Goal: Information Seeking & Learning: Check status

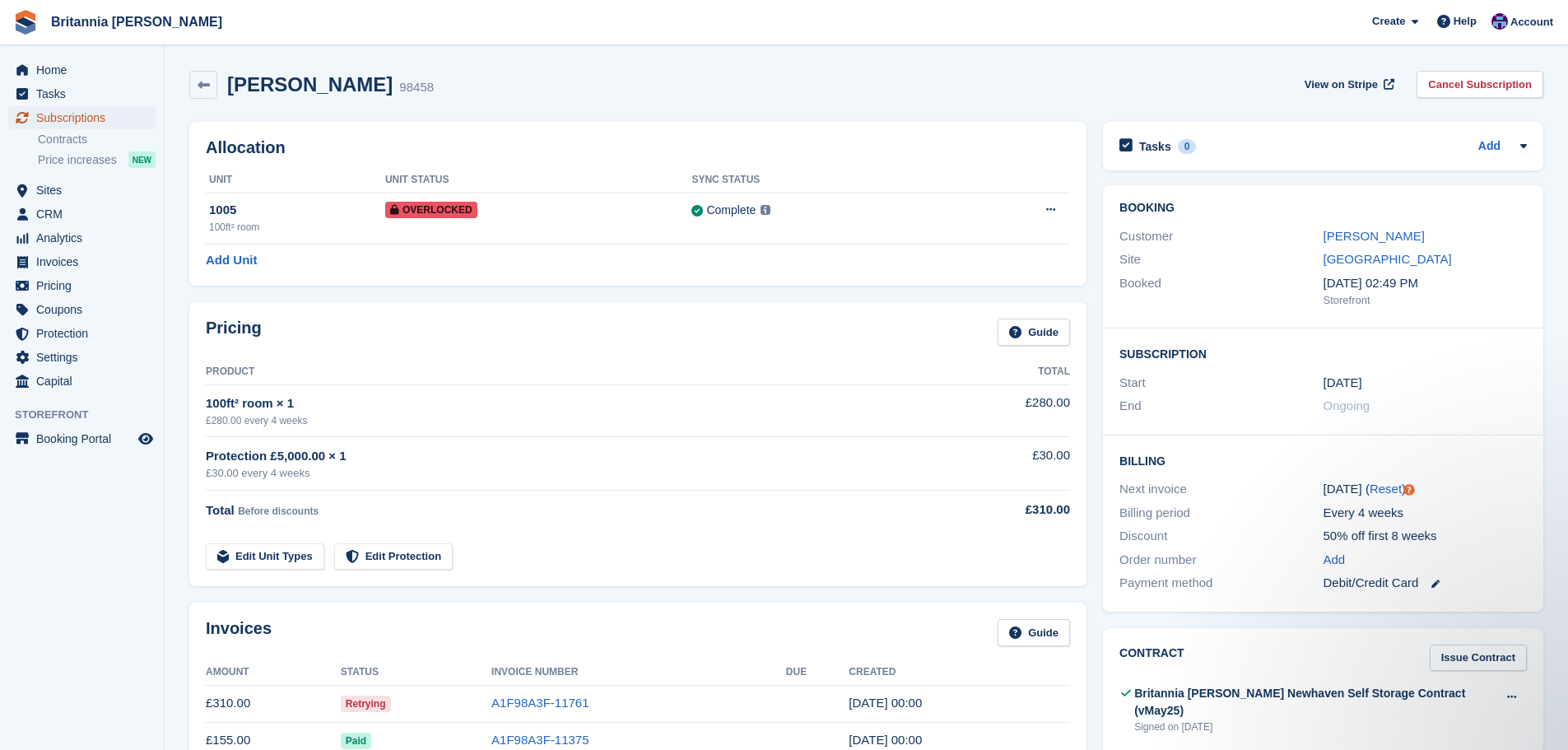
click at [104, 121] on span "Subscriptions" at bounding box center [86, 117] width 98 height 23
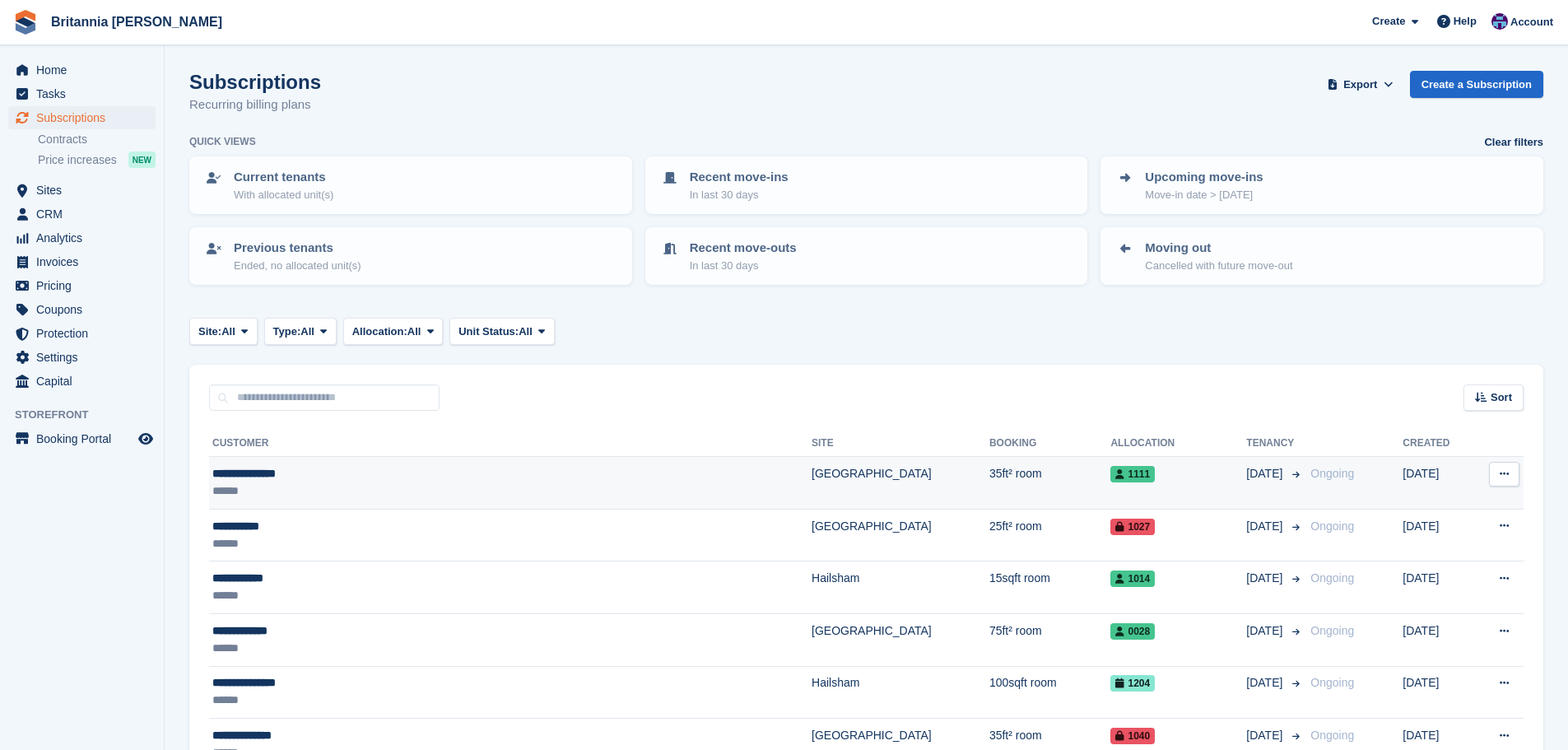
click at [812, 471] on td "[GEOGRAPHIC_DATA]" at bounding box center [900, 483] width 177 height 53
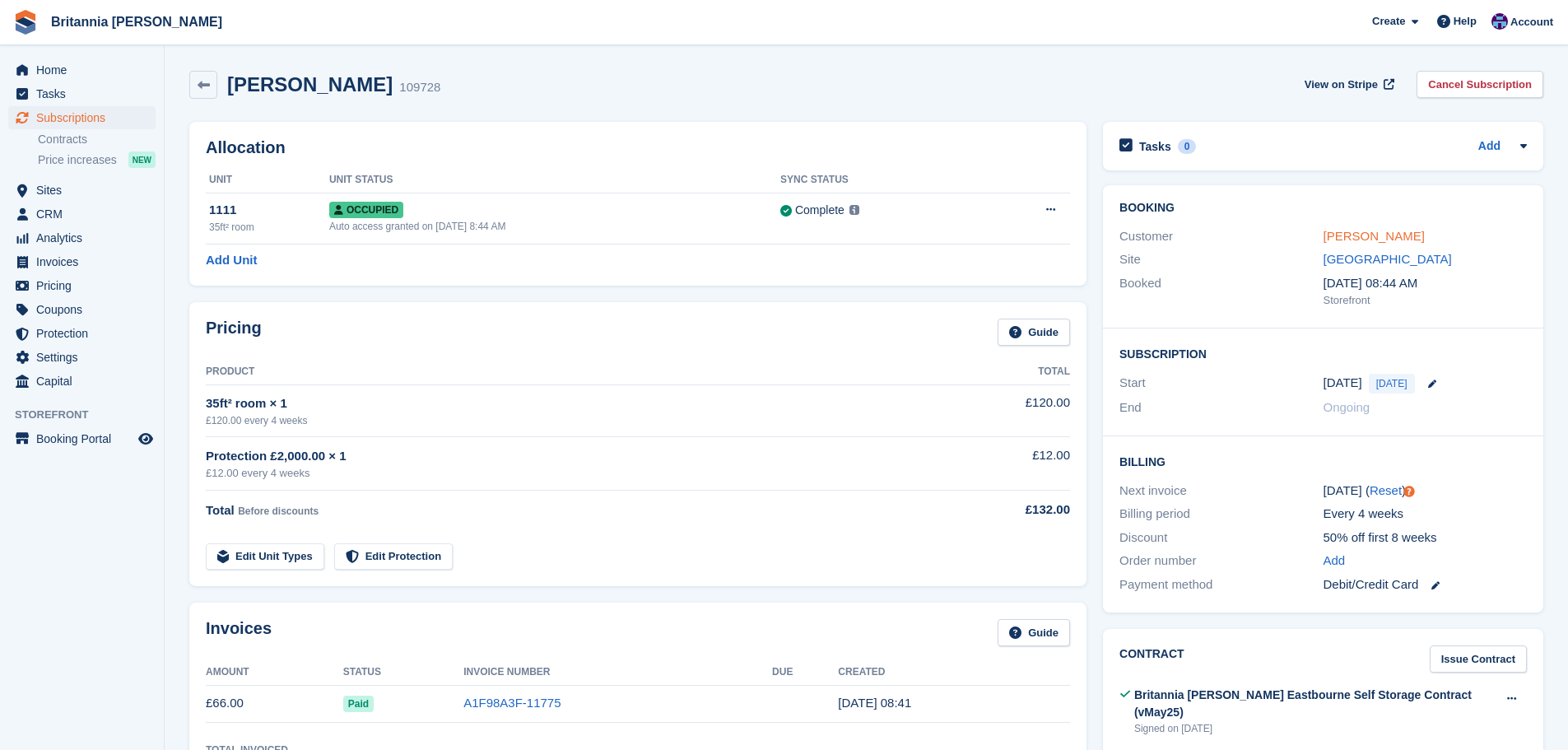
click at [1368, 241] on link "[PERSON_NAME]" at bounding box center [1374, 236] width 101 height 14
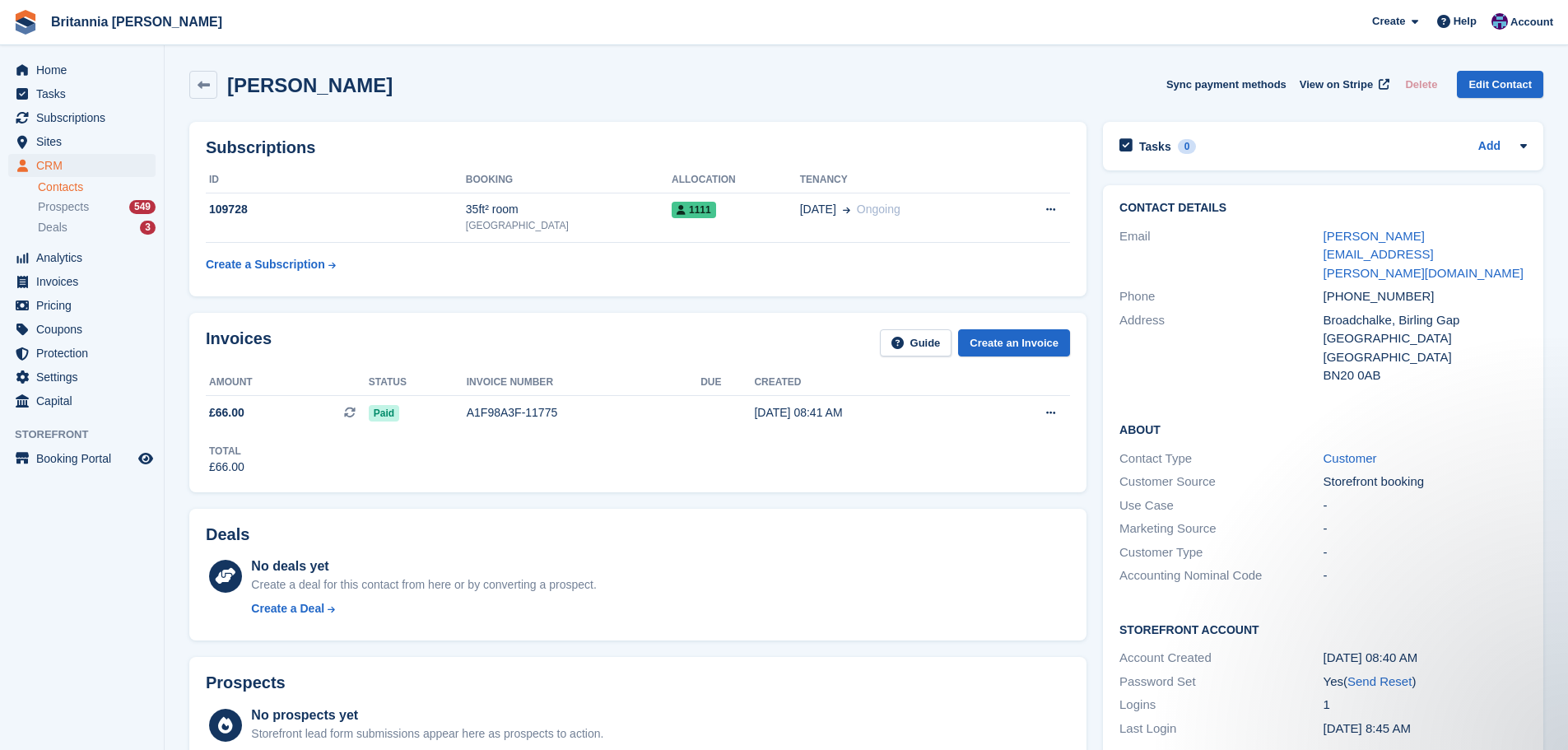
click at [1116, 71] on div "[PERSON_NAME] Sync payment methods View on Stripe Delete Edit Contact" at bounding box center [866, 84] width 1354 height 28
